Goal: Use online tool/utility

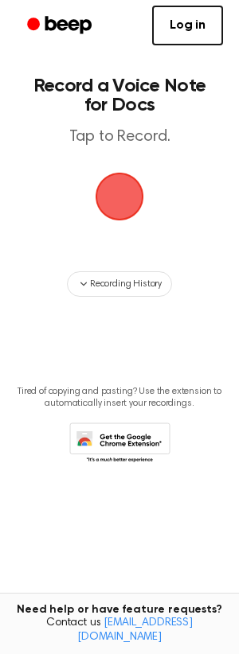
click at [131, 205] on span "button" at bounding box center [119, 196] width 45 height 45
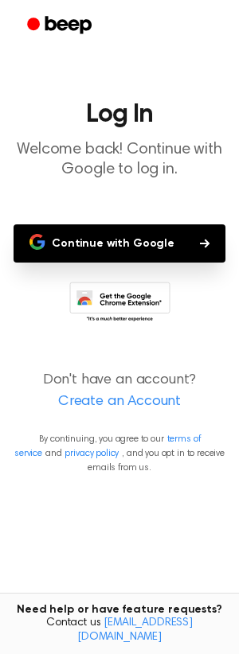
click at [118, 240] on button "Continue with Google" at bounding box center [120, 243] width 212 height 38
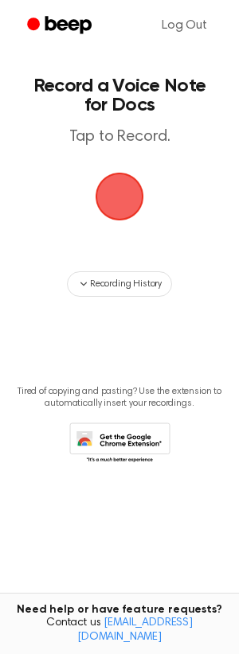
click at [119, 193] on span "button" at bounding box center [119, 196] width 45 height 45
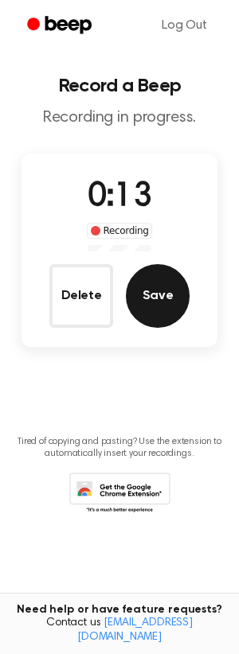
click at [159, 315] on button "Save" at bounding box center [158, 296] width 64 height 64
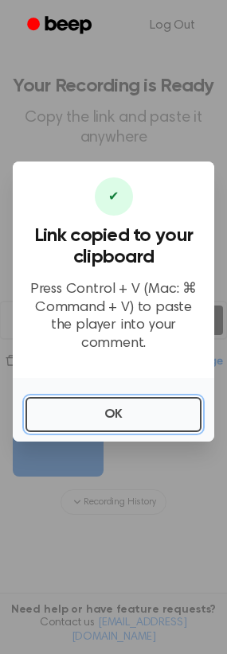
click at [99, 406] on button "OK" at bounding box center [113, 414] width 176 height 35
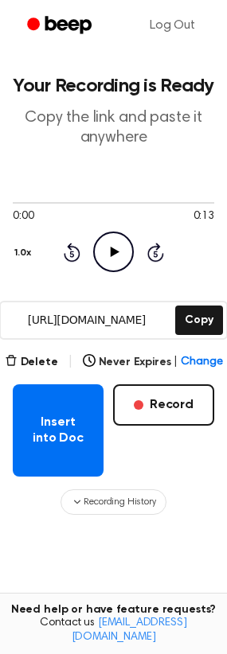
click at [115, 255] on icon "Play Audio" at bounding box center [113, 252] width 41 height 41
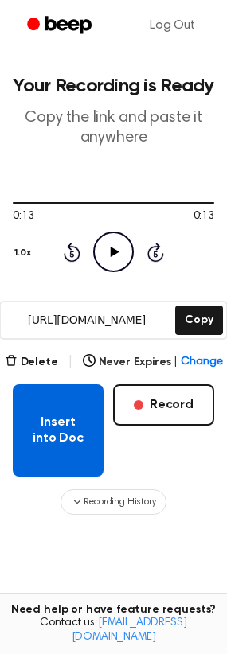
click at [38, 438] on button "Insert into Doc" at bounding box center [58, 430] width 91 height 92
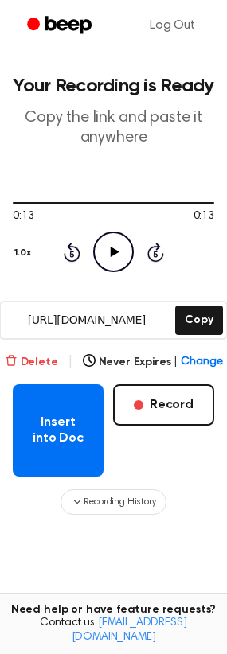
click at [18, 356] on icon "button" at bounding box center [11, 360] width 13 height 13
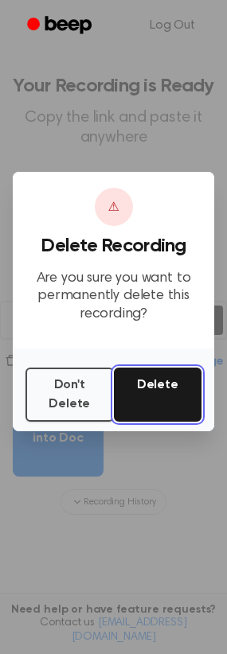
click at [178, 400] on button "Delete" at bounding box center [158, 395] width 88 height 54
